Goal: Task Accomplishment & Management: Manage account settings

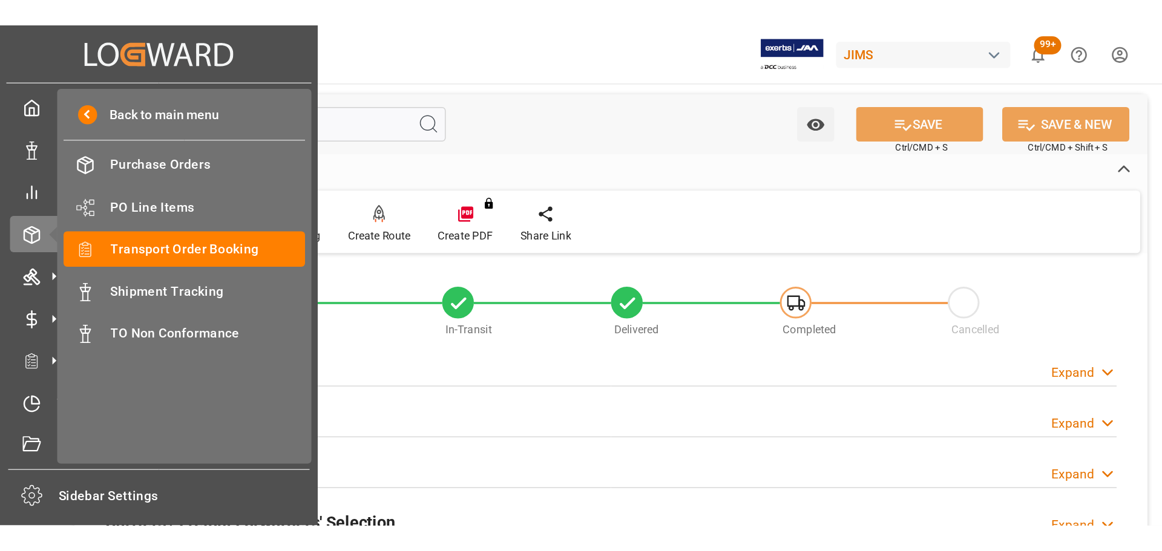
scroll to position [61, 0]
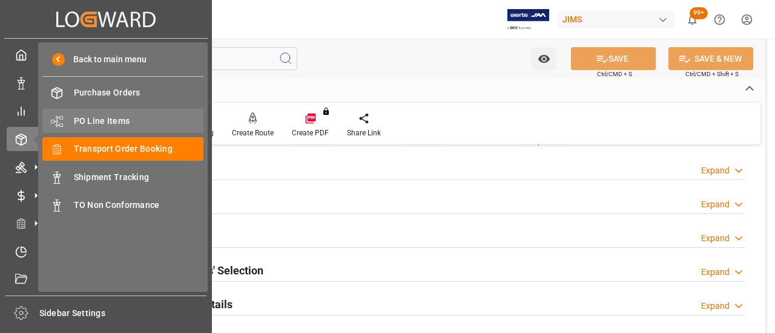
click at [120, 120] on span "PO Line Items" at bounding box center [139, 121] width 130 height 13
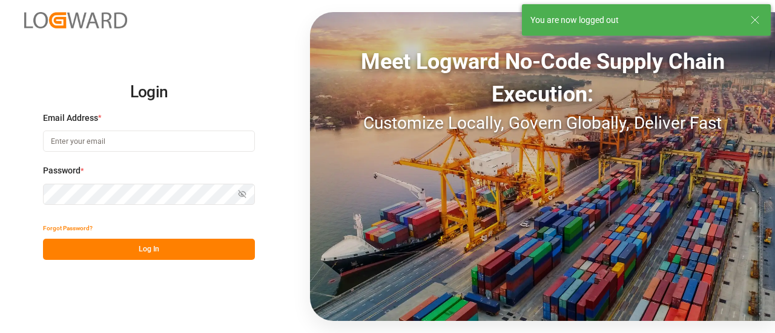
type input "[EMAIL_ADDRESS][PERSON_NAME][DOMAIN_NAME]"
click at [154, 243] on button "Log In" at bounding box center [149, 249] width 212 height 21
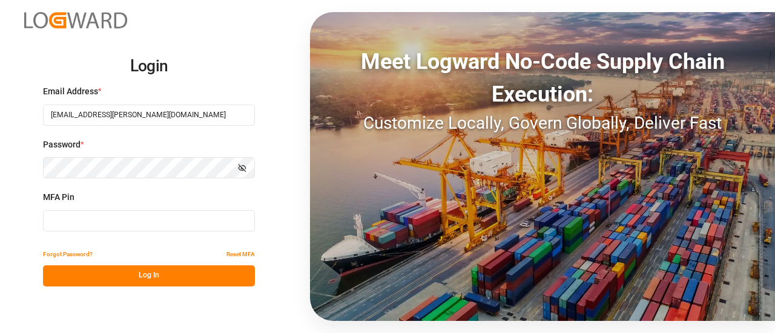
click at [129, 218] on input at bounding box center [149, 221] width 212 height 21
type input "104140"
click at [138, 273] on button "Log In" at bounding box center [149, 276] width 212 height 21
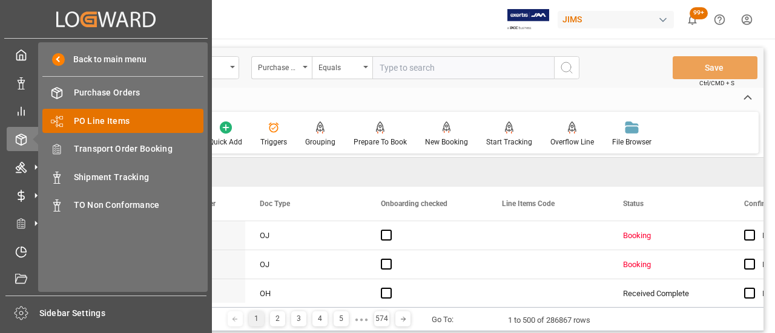
click at [113, 120] on span "PO Line Items" at bounding box center [139, 121] width 130 height 13
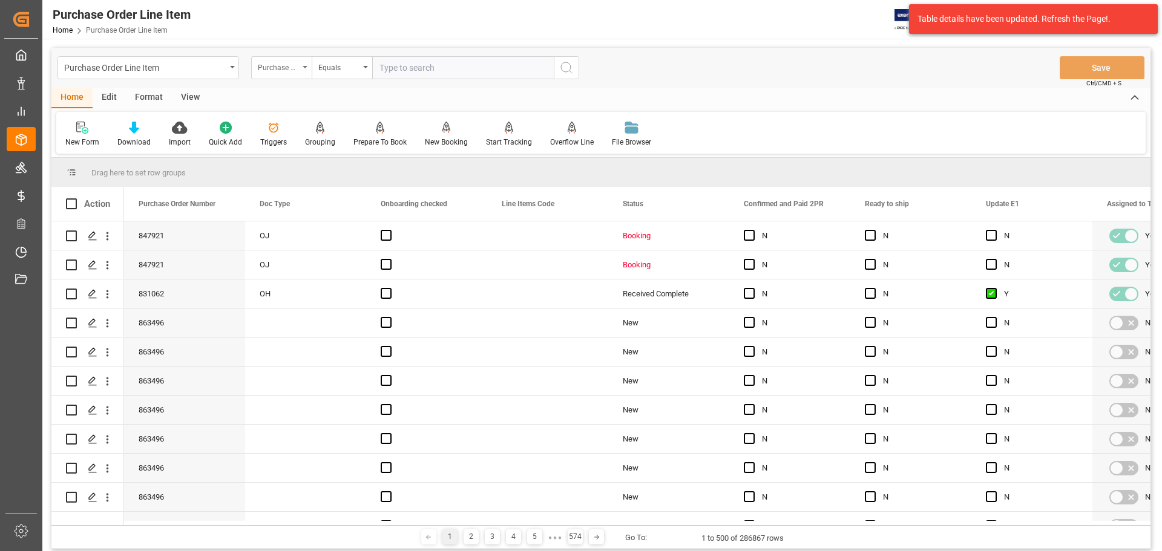
click at [287, 74] on div "Purchase Order Number" at bounding box center [281, 67] width 61 height 23
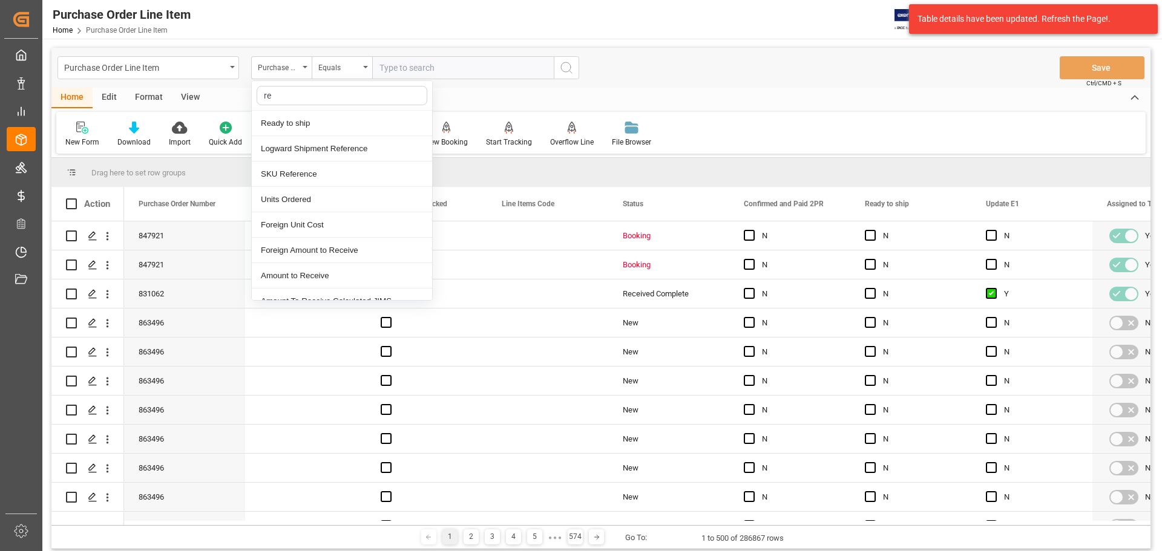
type input "ref"
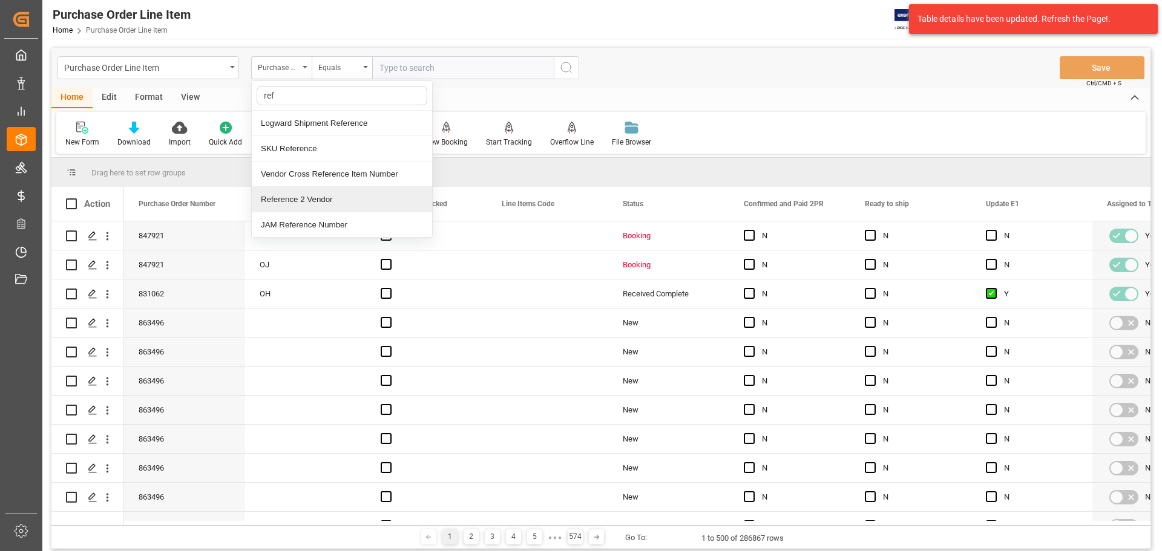
click at [317, 194] on div "Reference 2 Vendor" at bounding box center [342, 199] width 180 height 25
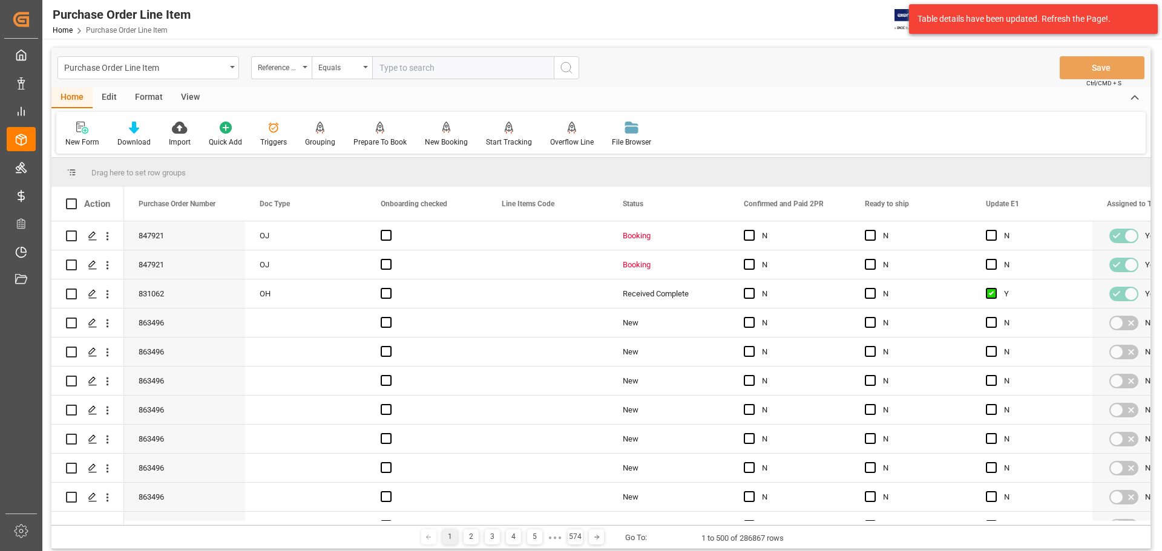
click at [407, 68] on input "text" at bounding box center [463, 67] width 182 height 23
paste input "77-10502-[GEOGRAPHIC_DATA]"
type input "77-10502-[GEOGRAPHIC_DATA]"
click at [559, 63] on icon "search button" at bounding box center [566, 68] width 15 height 15
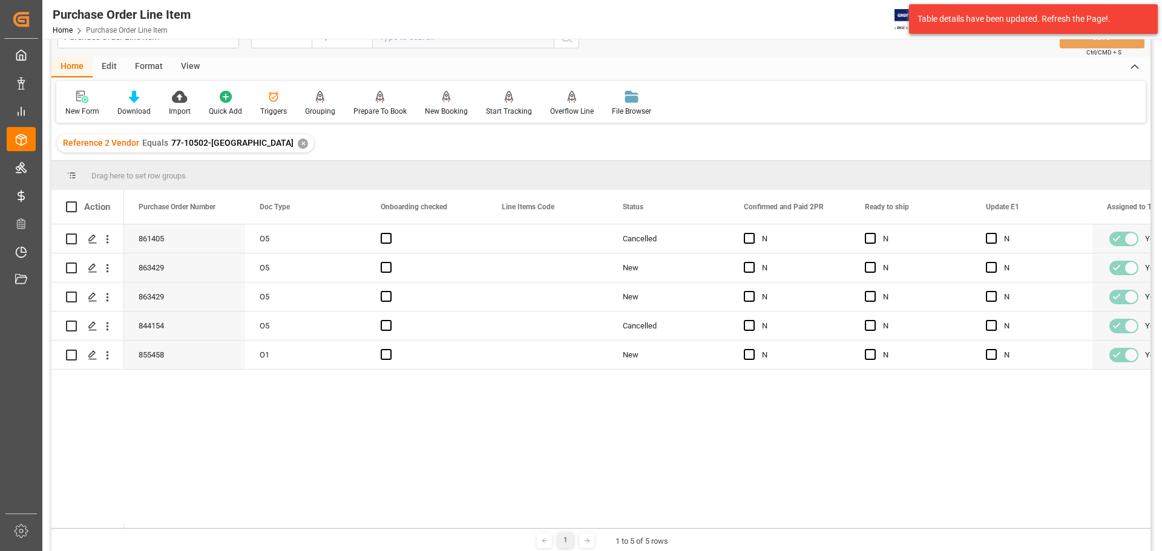
scroll to position [61, 0]
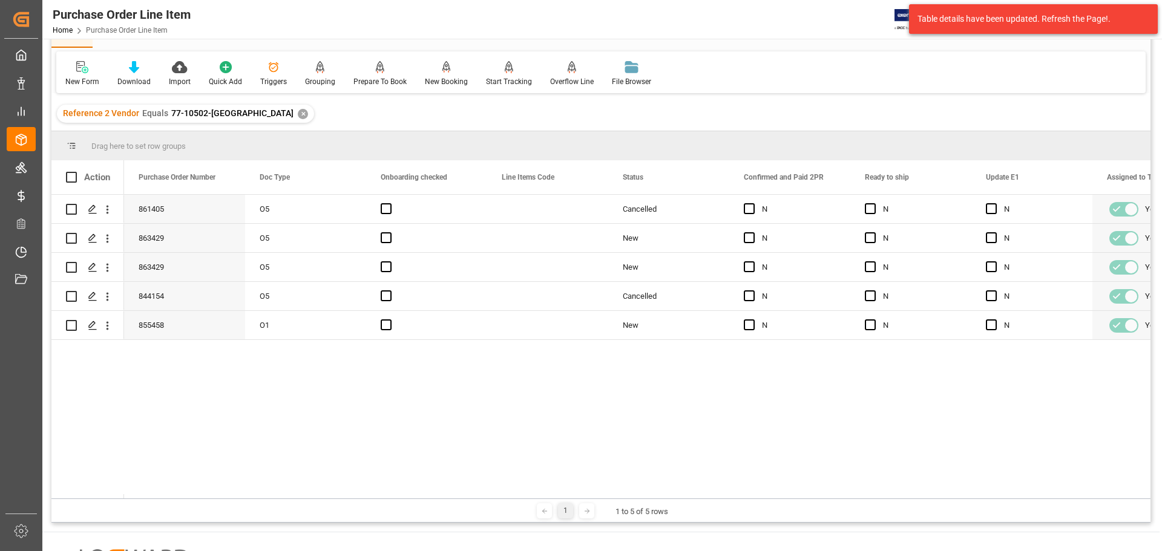
drag, startPoint x: 146, startPoint y: 499, endPoint x: 161, endPoint y: 499, distance: 15.1
click at [161, 333] on div "1 1 to 5 of 5 rows" at bounding box center [600, 511] width 1099 height 24
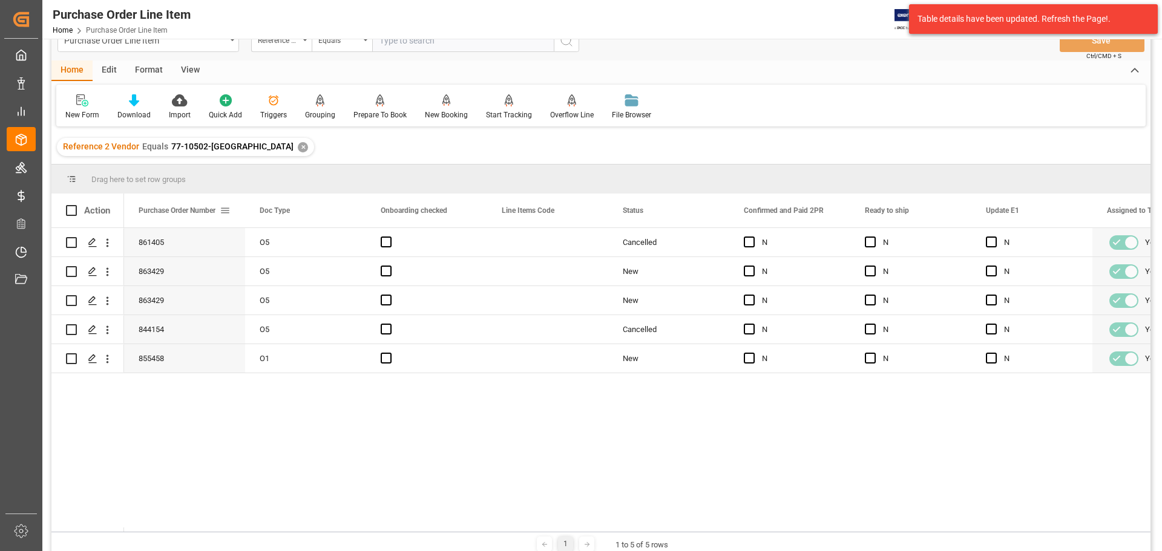
scroll to position [0, 0]
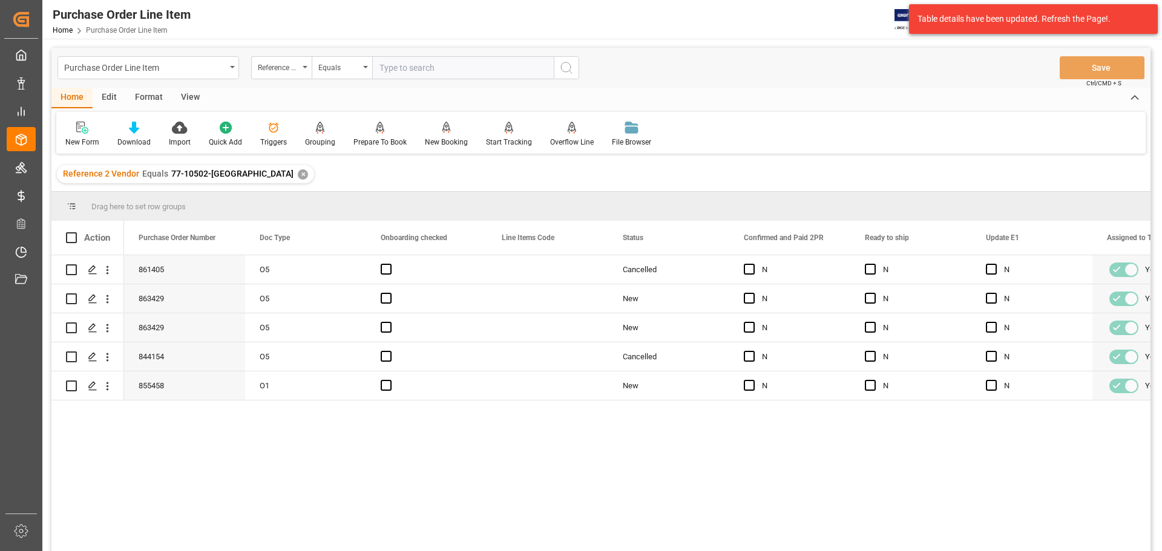
click at [142, 98] on div "Format" at bounding box center [149, 98] width 46 height 21
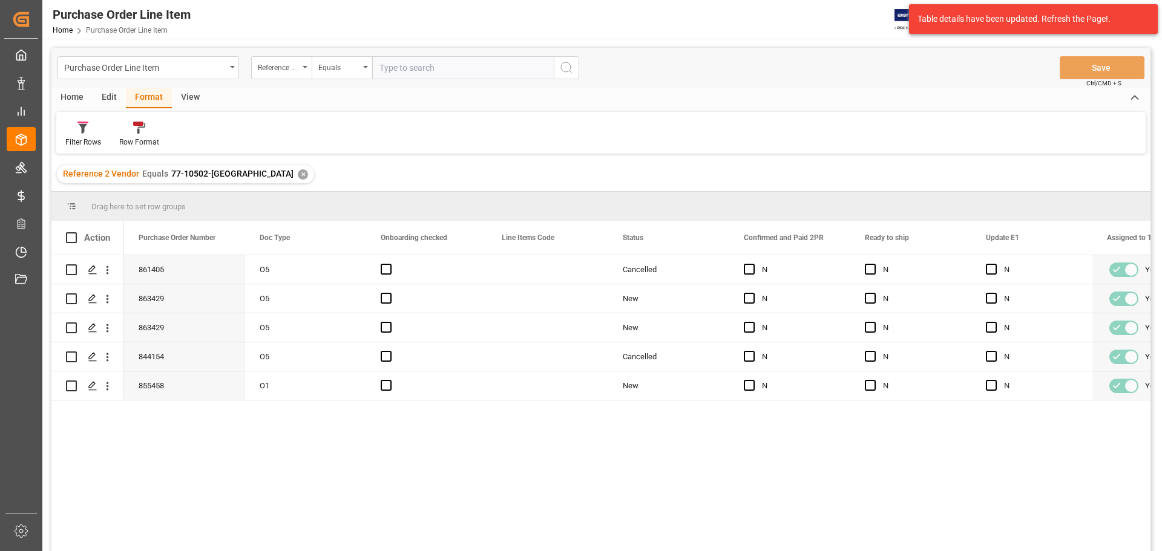
click at [183, 97] on div "View" at bounding box center [190, 98] width 37 height 21
click at [143, 126] on div at bounding box center [137, 127] width 61 height 13
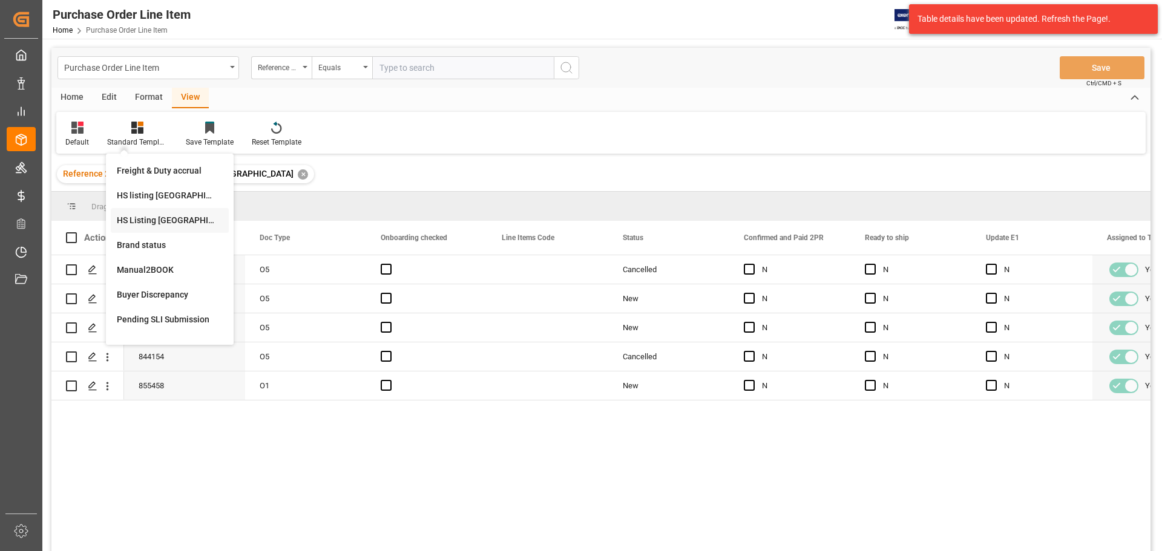
click at [155, 217] on div "HS Listing [GEOGRAPHIC_DATA]" at bounding box center [170, 220] width 106 height 13
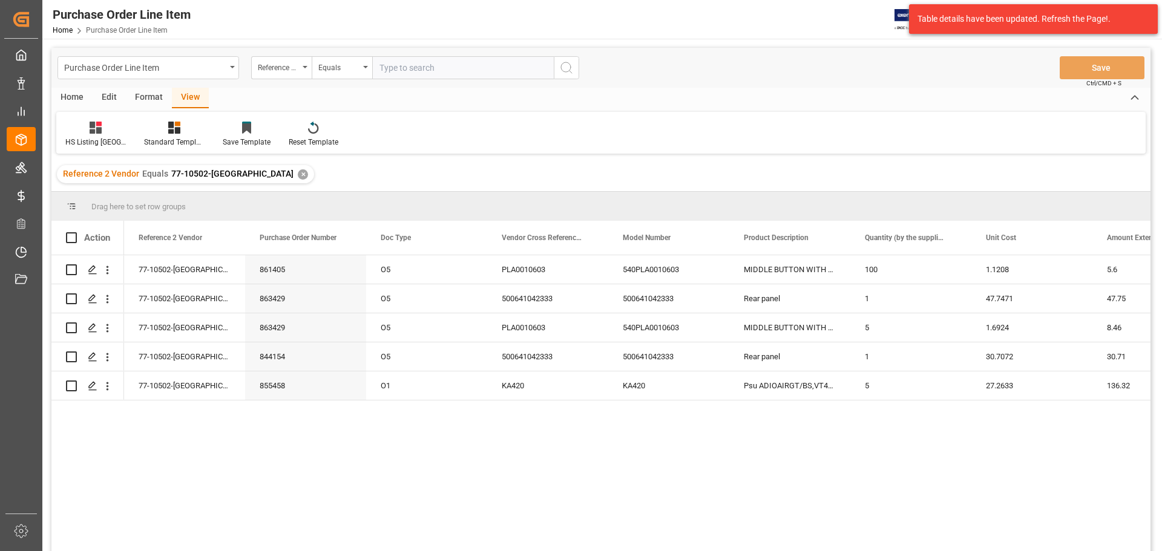
click at [77, 92] on div "Home" at bounding box center [71, 98] width 41 height 21
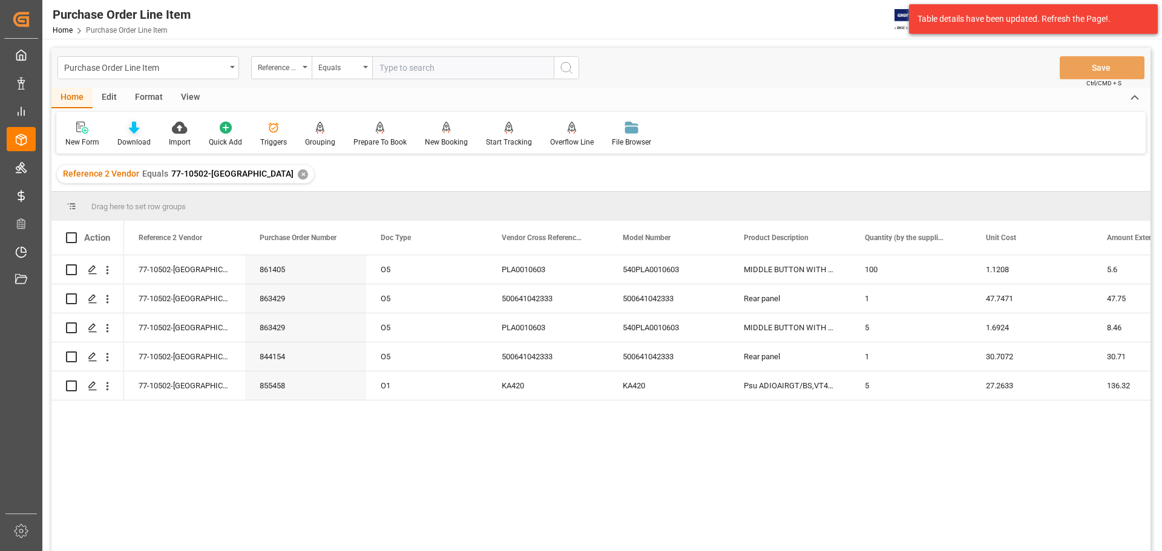
click at [122, 125] on div at bounding box center [133, 127] width 33 height 13
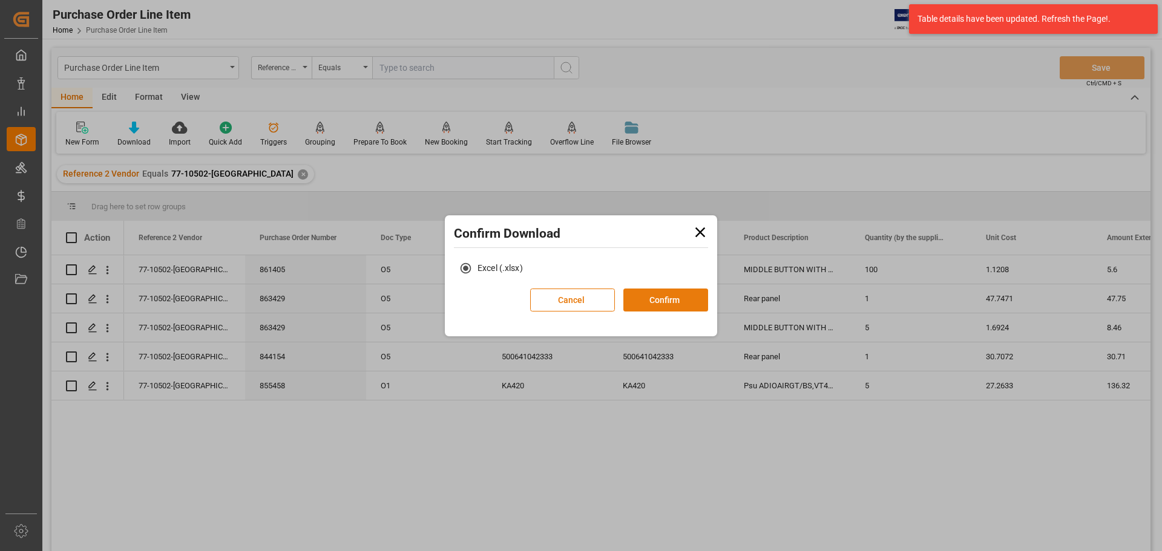
click at [661, 305] on button "Confirm" at bounding box center [665, 300] width 85 height 23
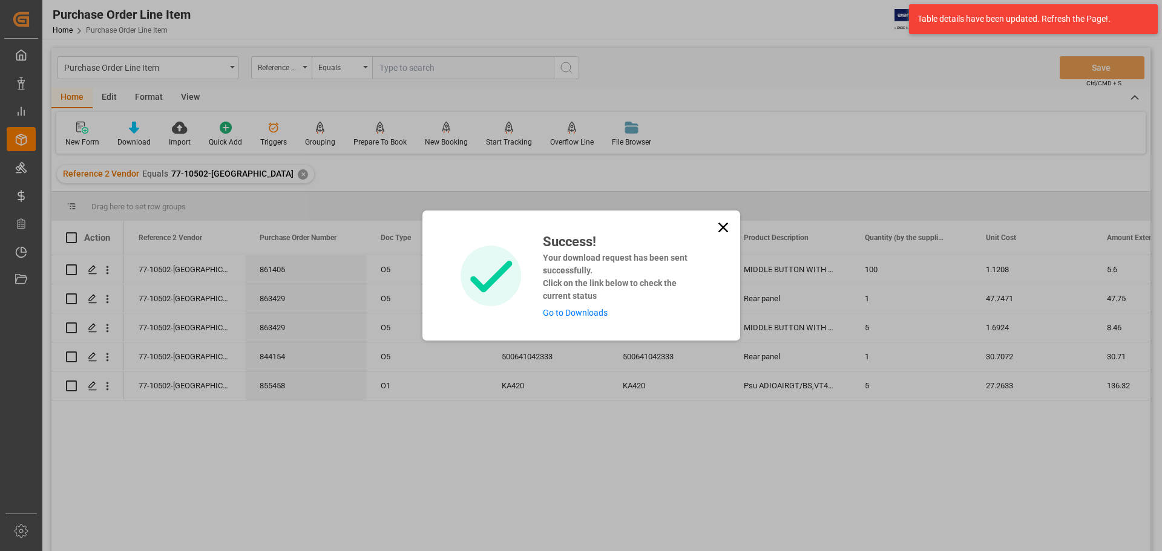
click at [577, 310] on link "Go to Downloads" at bounding box center [575, 313] width 65 height 10
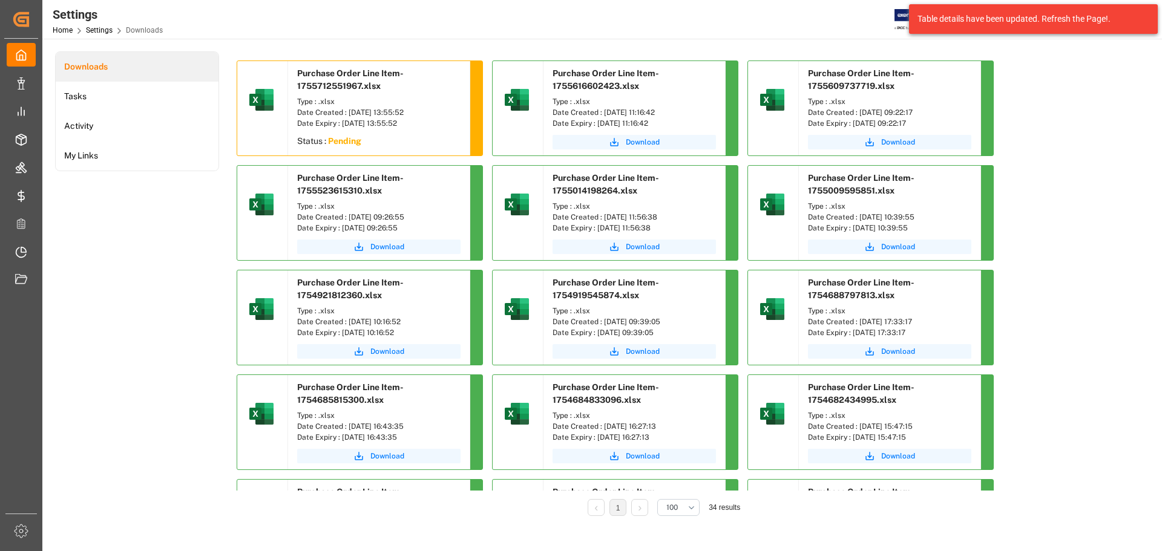
click at [165, 273] on div "Downloads Tasks Activity My Links" at bounding box center [137, 292] width 164 height 482
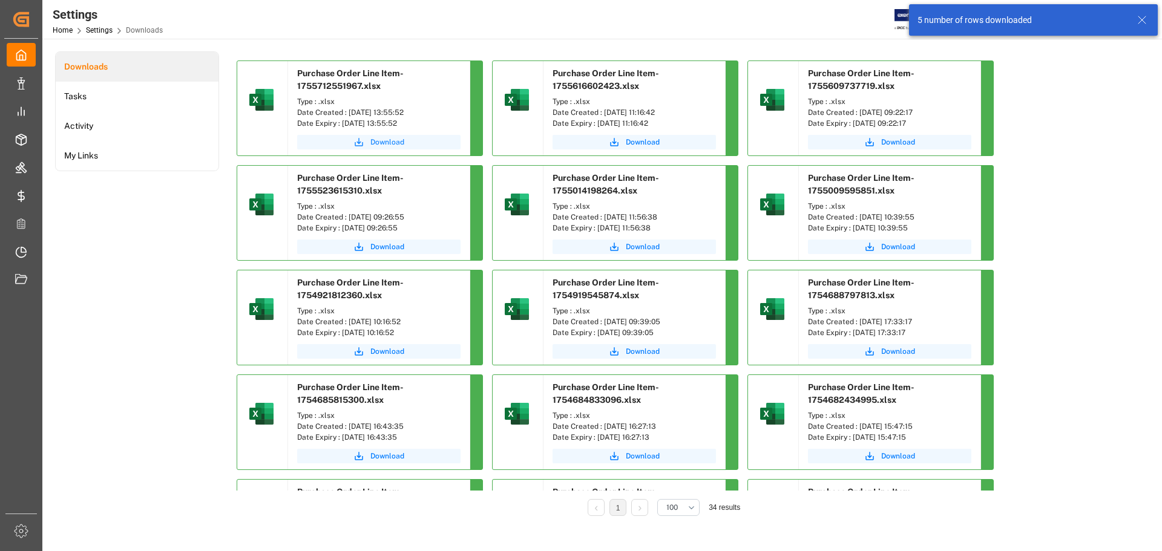
click at [360, 142] on icon "submit" at bounding box center [358, 142] width 11 height 11
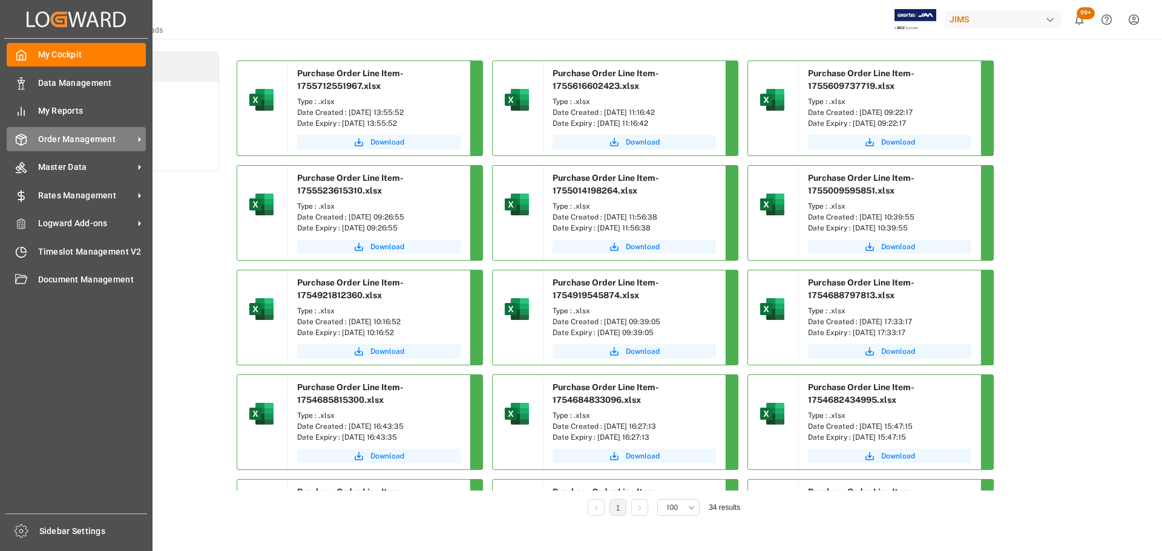
drag, startPoint x: 22, startPoint y: 134, endPoint x: 50, endPoint y: 137, distance: 27.3
click at [22, 134] on icon at bounding box center [21, 139] width 10 height 11
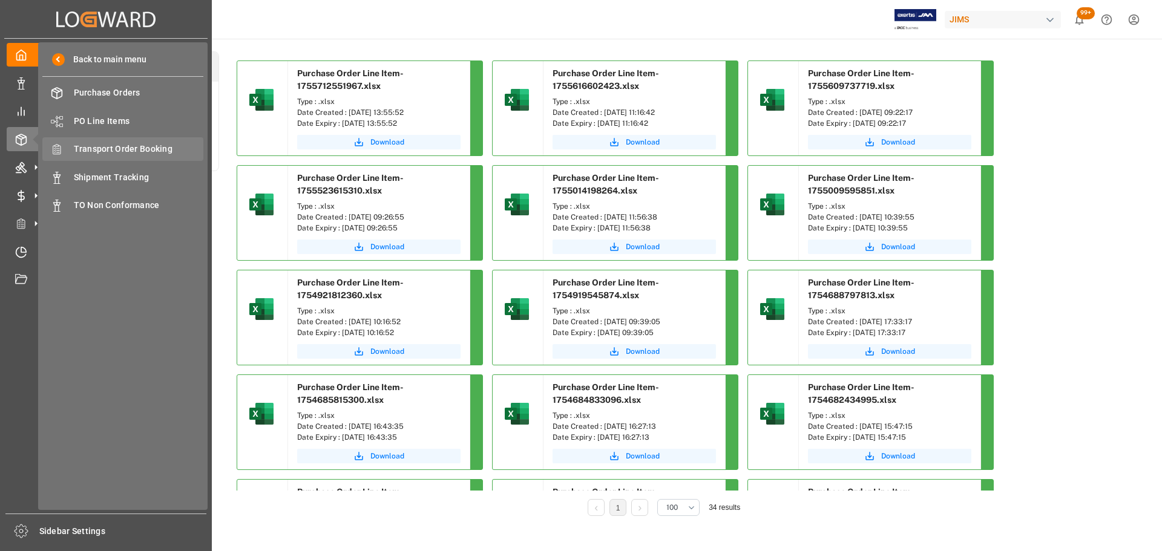
click at [139, 145] on span "Transport Order Booking" at bounding box center [139, 149] width 130 height 13
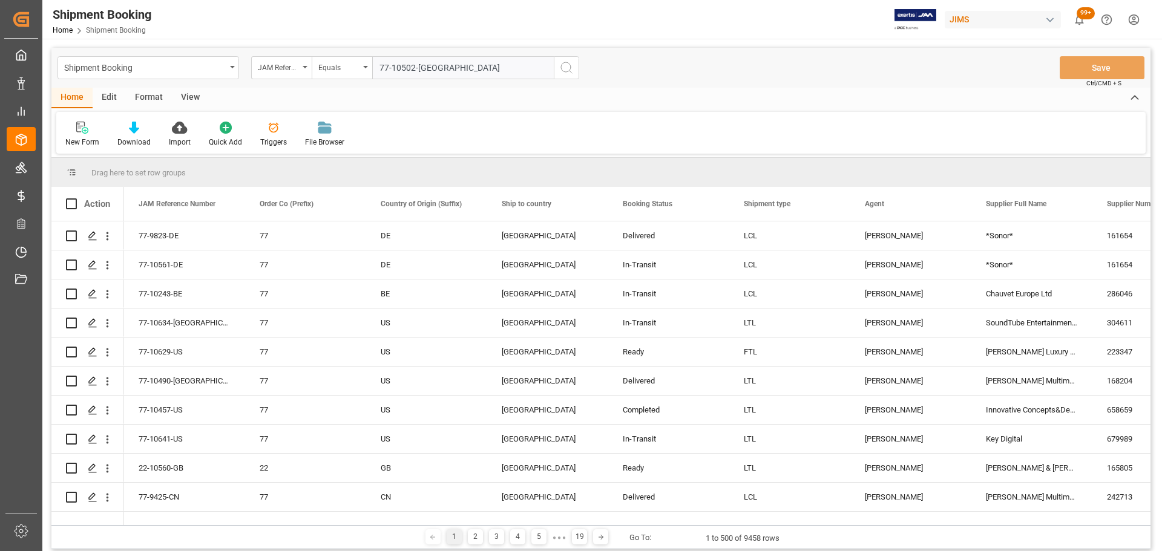
type input "77-10502-[GEOGRAPHIC_DATA]"
click at [564, 68] on icon "search button" at bounding box center [566, 68] width 15 height 15
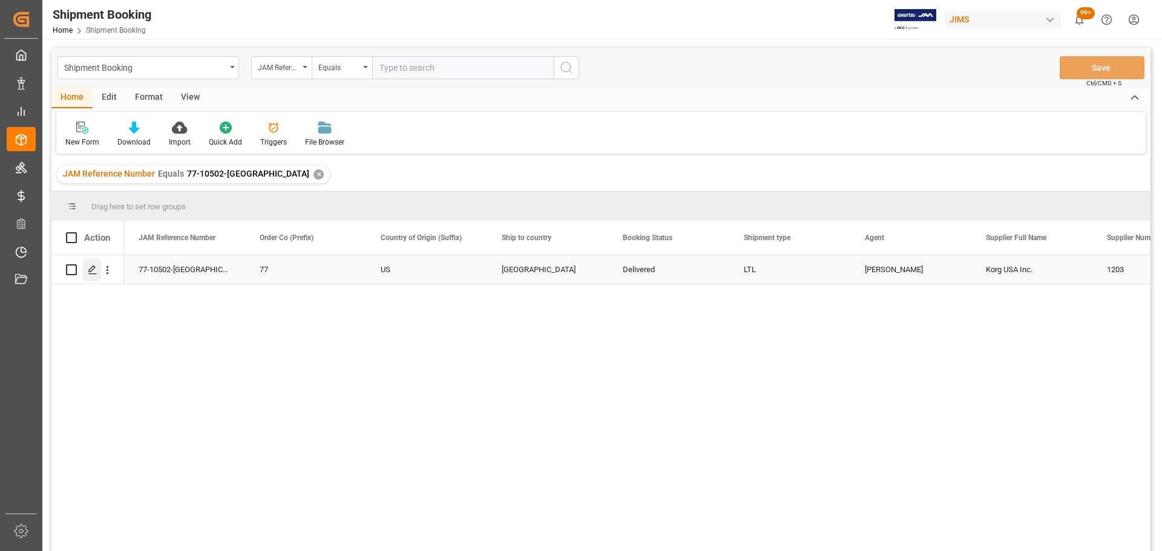
click at [91, 270] on icon "Press SPACE to select this row." at bounding box center [93, 270] width 10 height 10
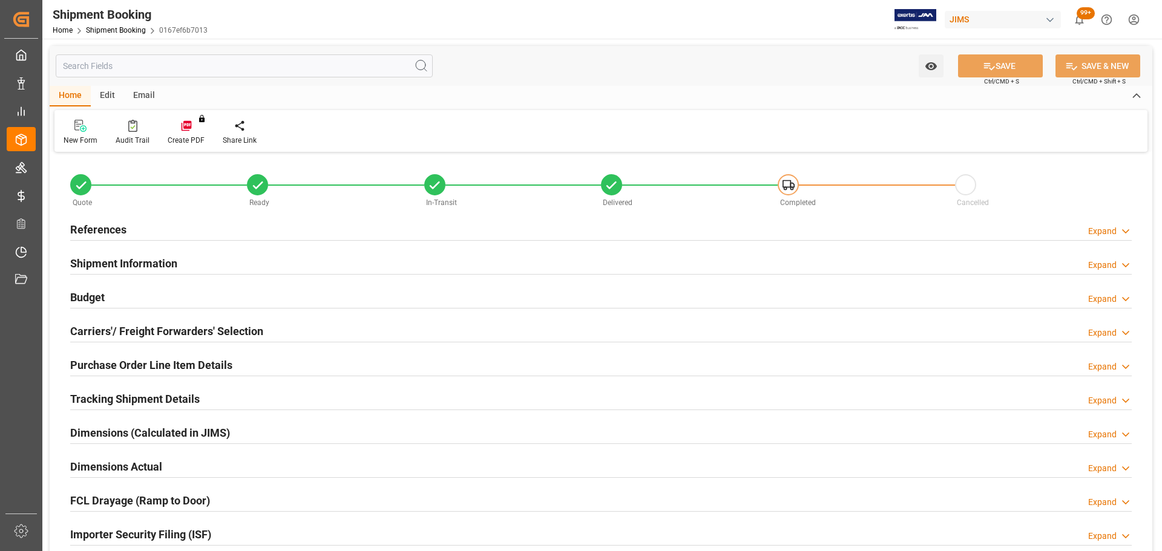
type input "0.703"
type input "14.4658"
type input "3800"
type input "139.82"
click at [142, 301] on div "Budget Expand" at bounding box center [600, 296] width 1061 height 23
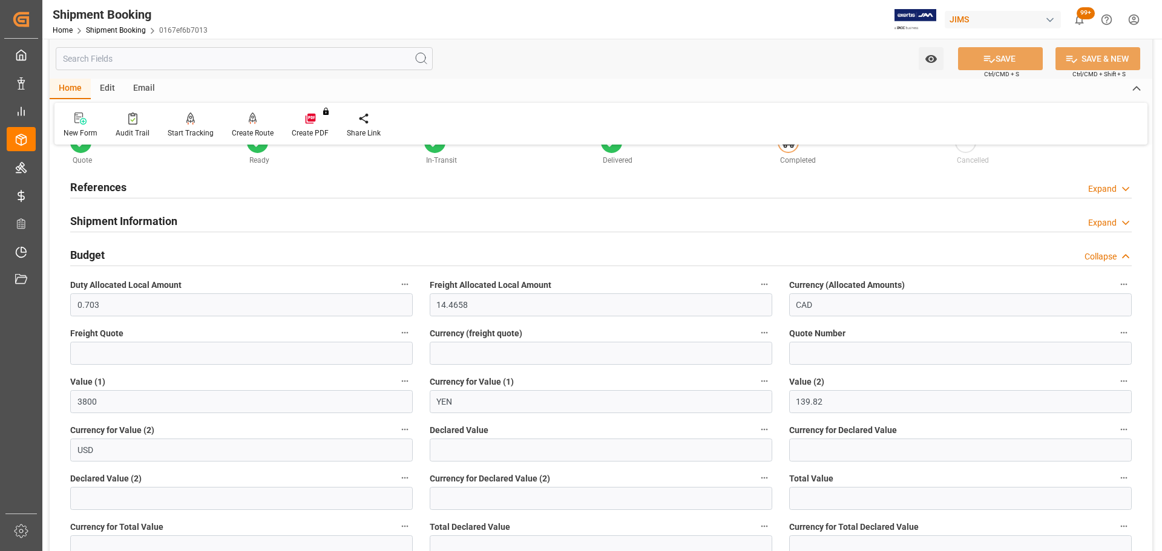
scroll to position [61, 0]
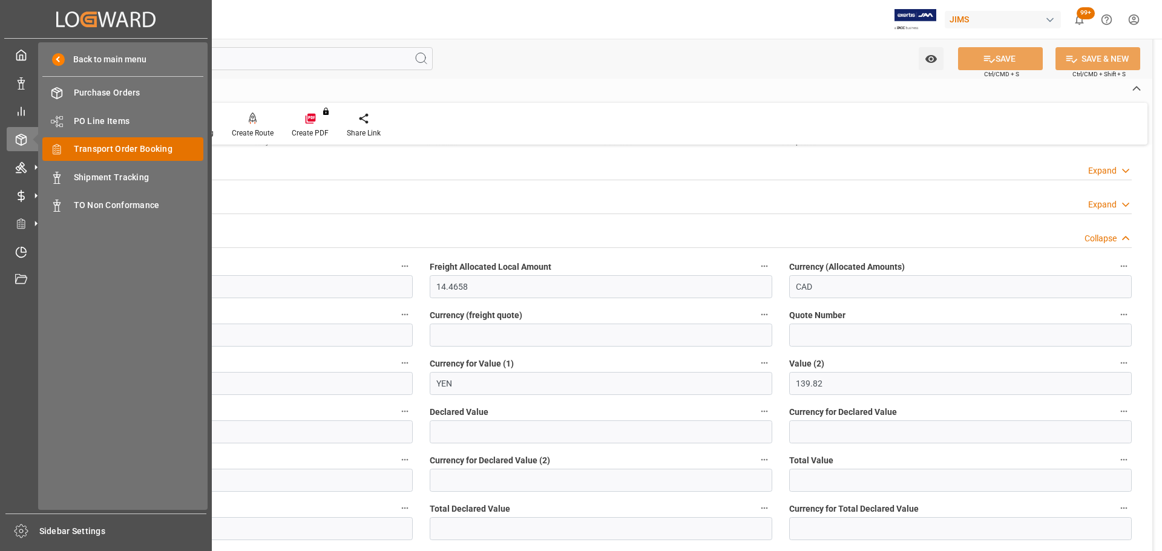
click at [133, 149] on span "Transport Order Booking" at bounding box center [139, 149] width 130 height 13
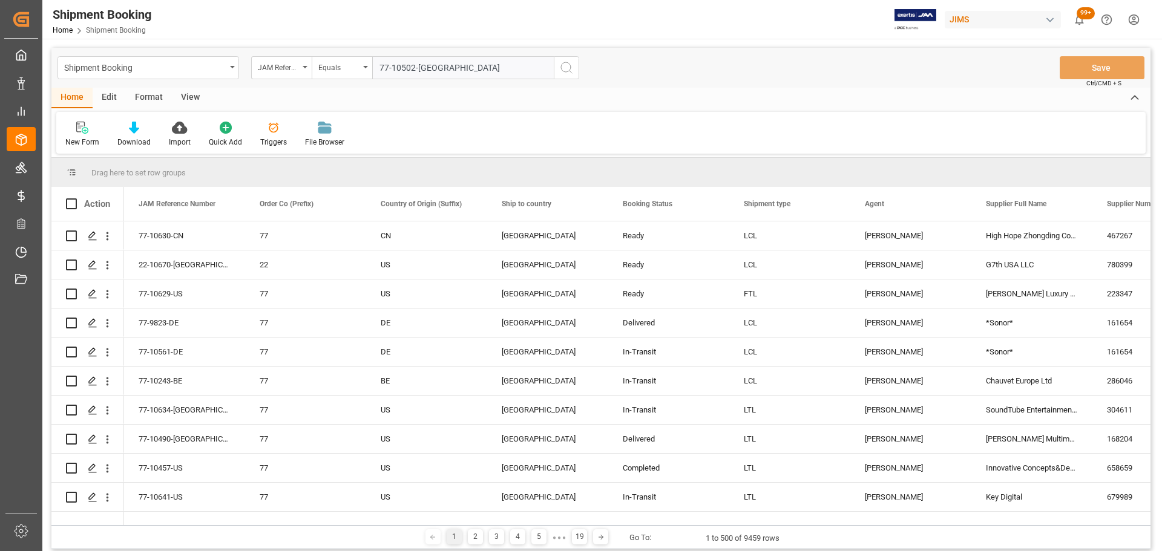
type input "77-10502-[GEOGRAPHIC_DATA]"
click at [572, 71] on icon "search button" at bounding box center [566, 68] width 15 height 15
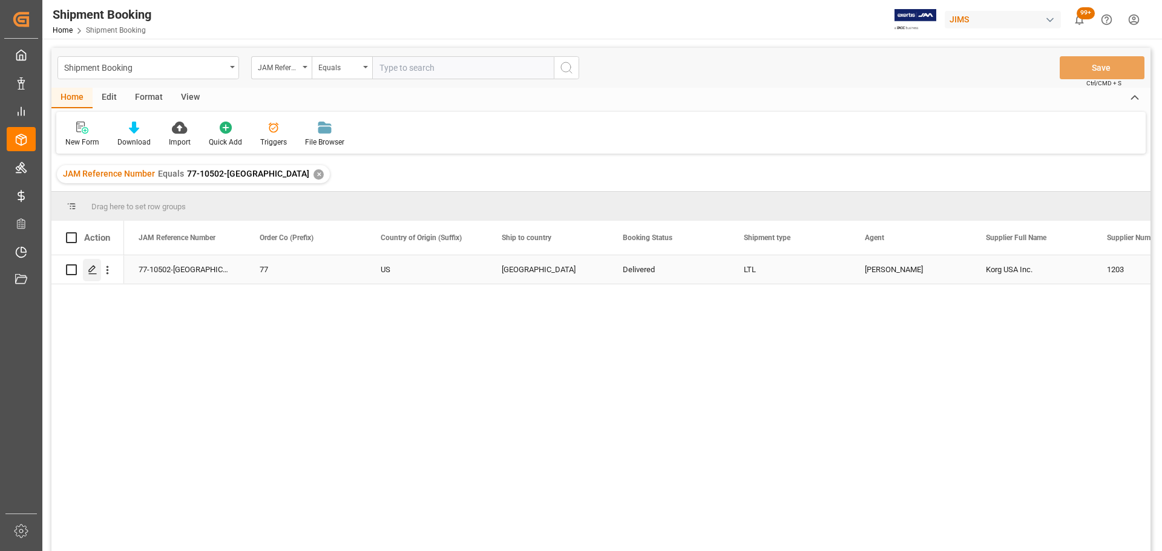
click at [84, 264] on div "Press SPACE to select this row." at bounding box center [92, 270] width 18 height 22
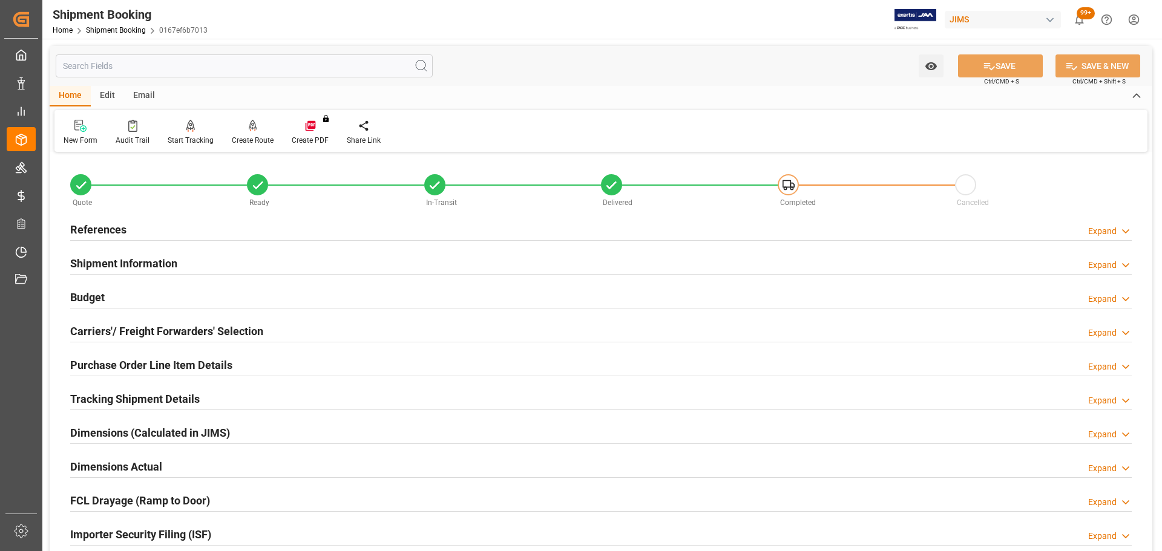
click at [126, 221] on div "References Expand" at bounding box center [600, 228] width 1061 height 23
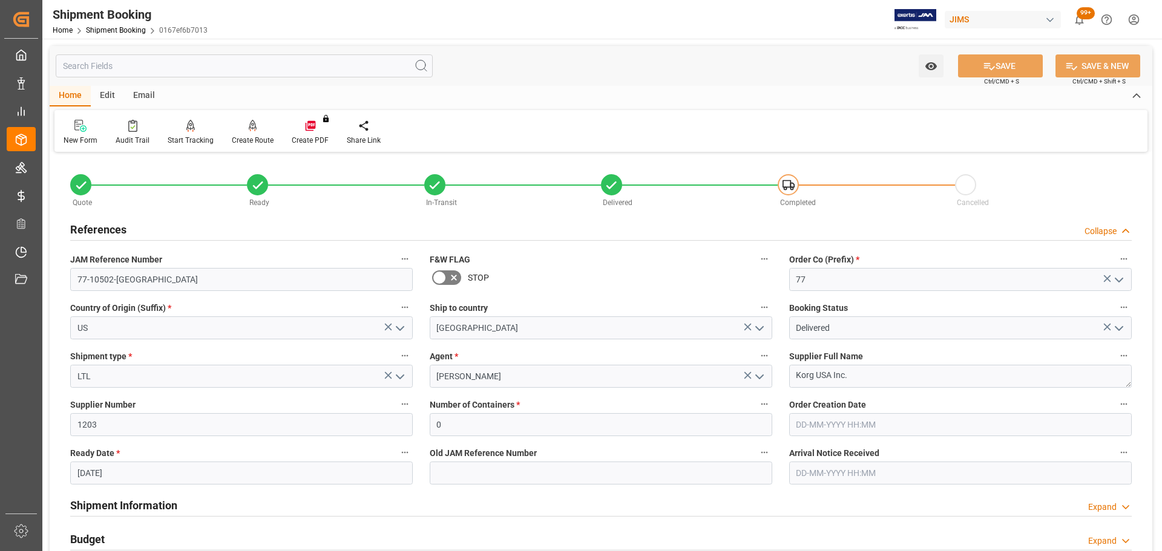
click at [126, 221] on div "References Collapse" at bounding box center [600, 228] width 1061 height 23
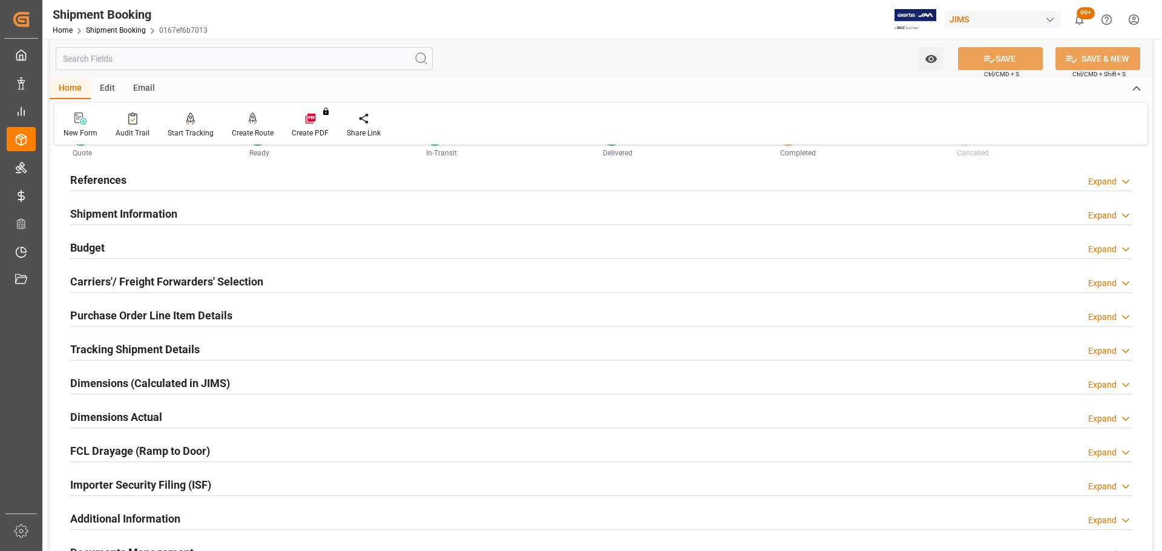
scroll to position [121, 0]
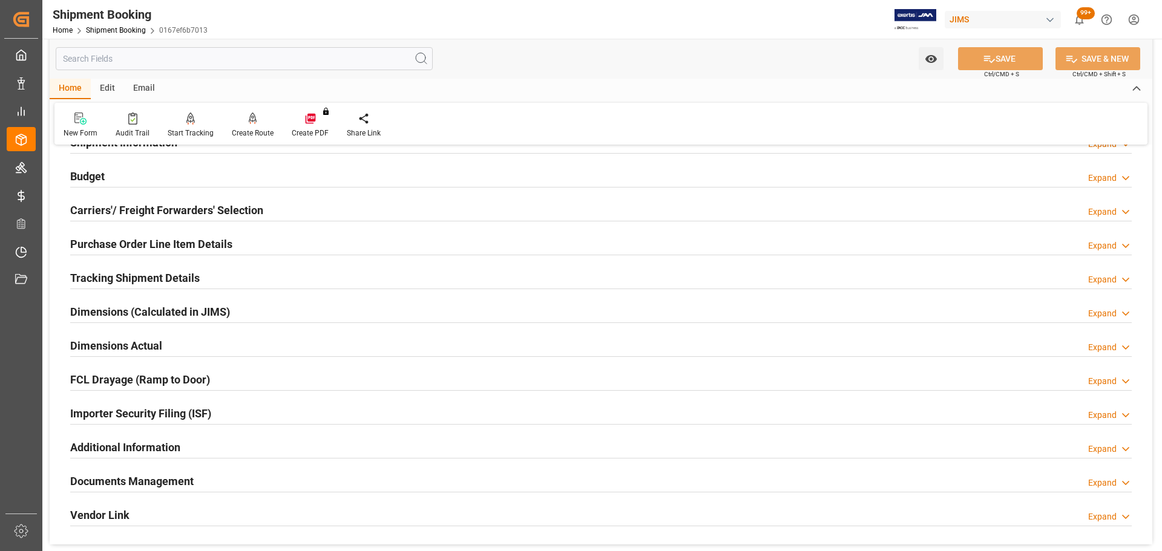
click at [117, 175] on div "Budget Expand" at bounding box center [600, 175] width 1061 height 23
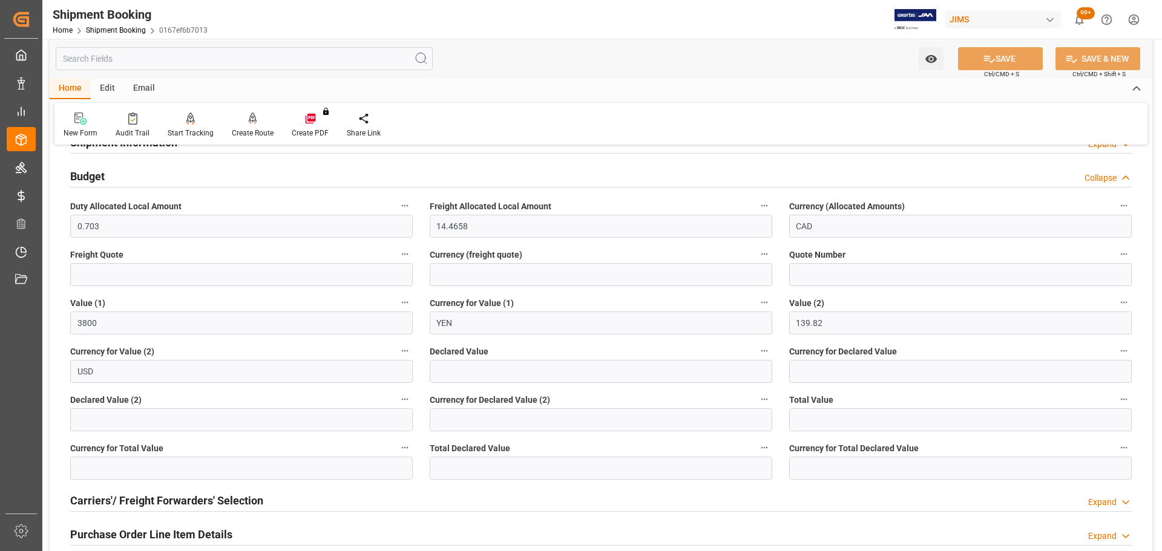
click at [117, 175] on div "Budget Collapse" at bounding box center [600, 175] width 1061 height 23
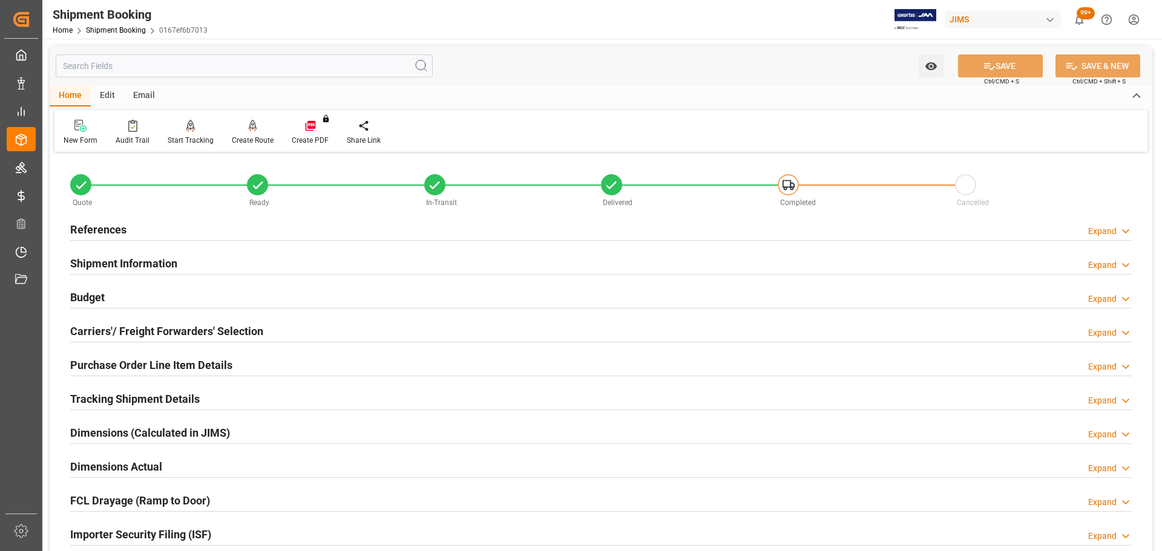
scroll to position [61, 0]
